Goal: Task Accomplishment & Management: Complete application form

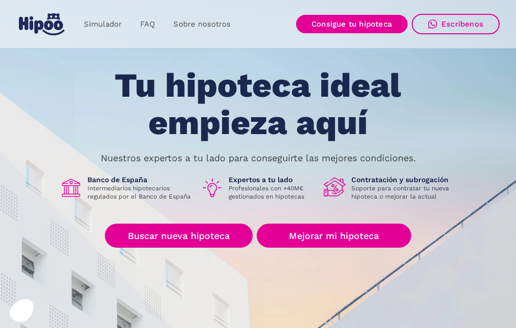
scroll to position [51, 0]
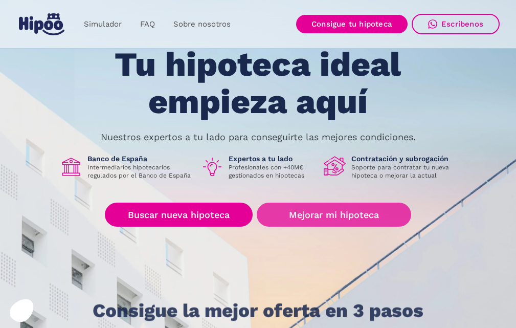
click at [297, 208] on link "Mejorar mi hipoteca" at bounding box center [334, 214] width 154 height 24
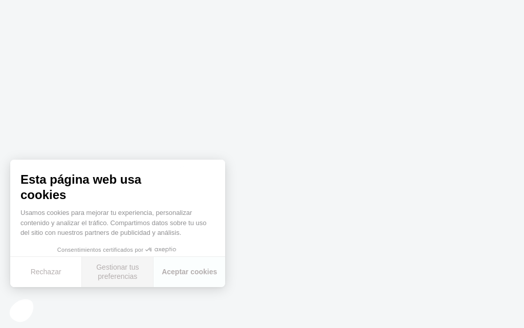
click at [106, 272] on button "Gestionar tus preferencias" at bounding box center [118, 272] width 72 height 30
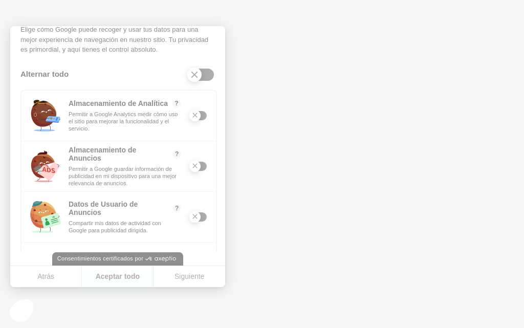
scroll to position [102, 0]
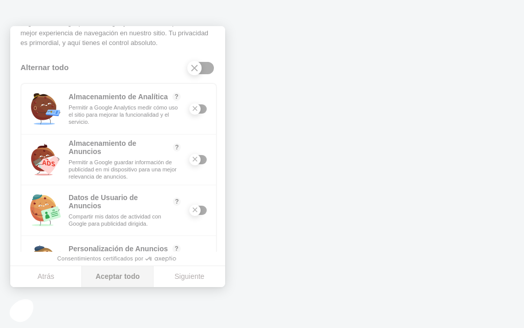
click at [115, 277] on button "Aceptar todo" at bounding box center [118, 276] width 72 height 21
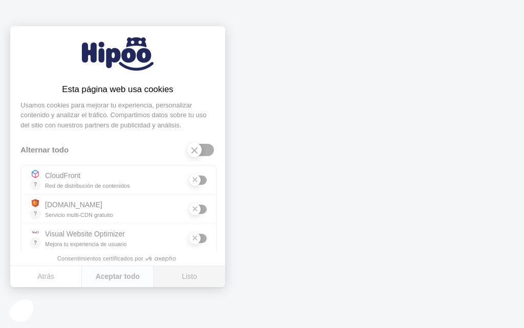
click at [189, 275] on button "Listo" at bounding box center [189, 276] width 72 height 21
